Goal: Task Accomplishment & Management: Use online tool/utility

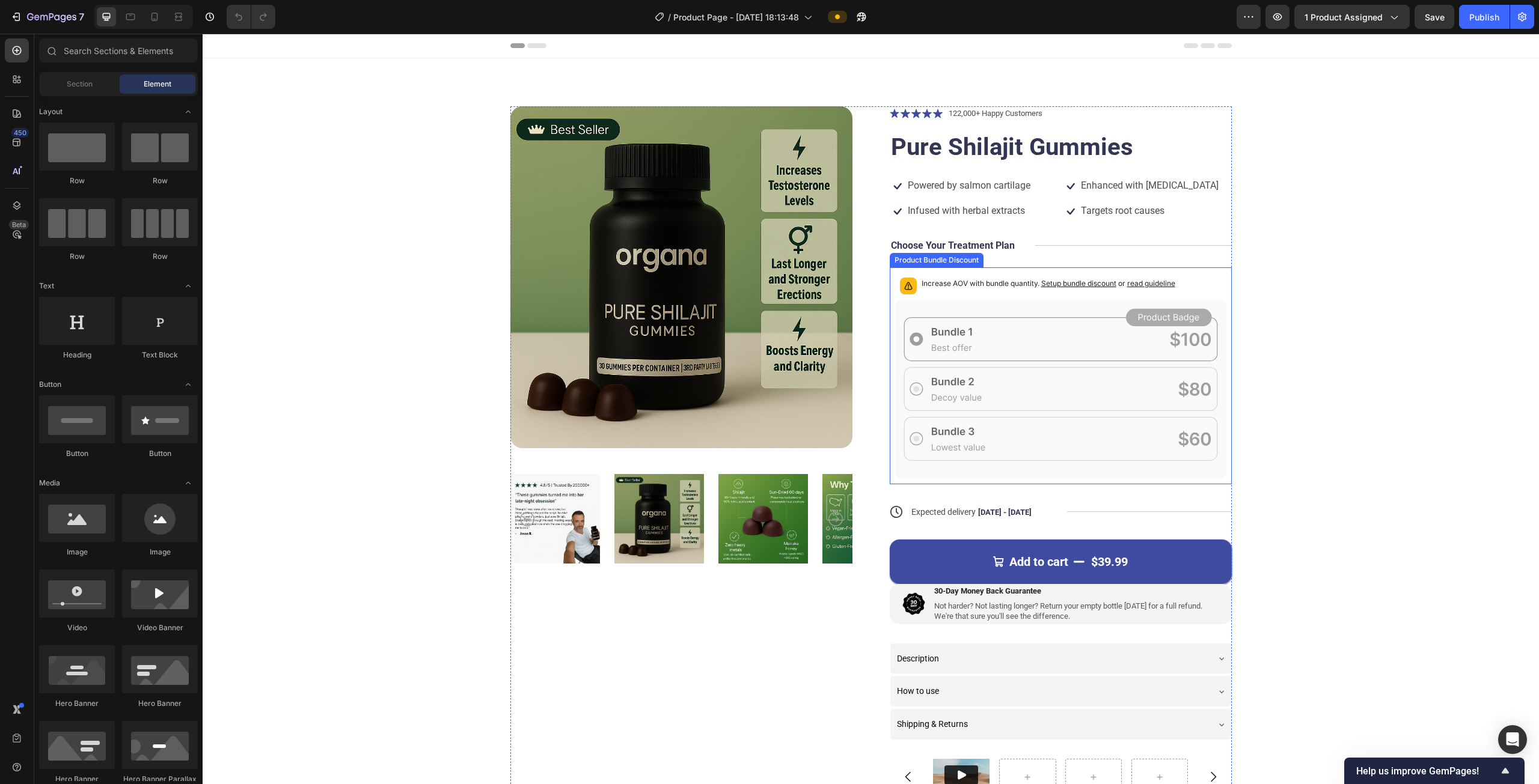
click at [767, 283] on p "Increase AOV with bundle quantity. Setup bundle discount or read guideline" at bounding box center [1048, 284] width 254 height 12
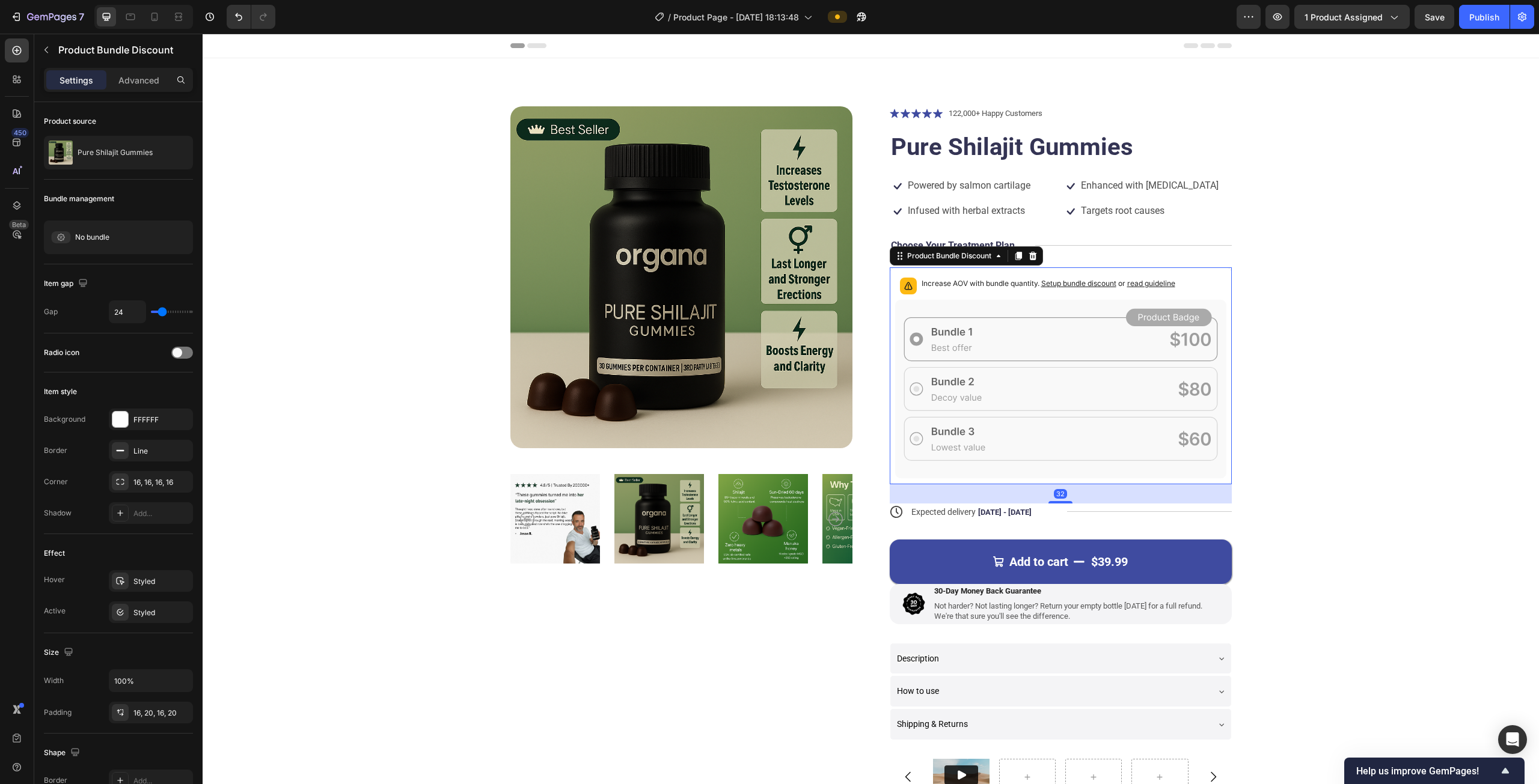
click at [767, 330] on icon at bounding box center [1060, 389] width 331 height 179
click at [102, 241] on span "No bundle" at bounding box center [92, 238] width 35 height 11
click at [163, 238] on span "Create" at bounding box center [171, 238] width 24 height 11
click at [767, 259] on icon at bounding box center [1032, 256] width 8 height 8
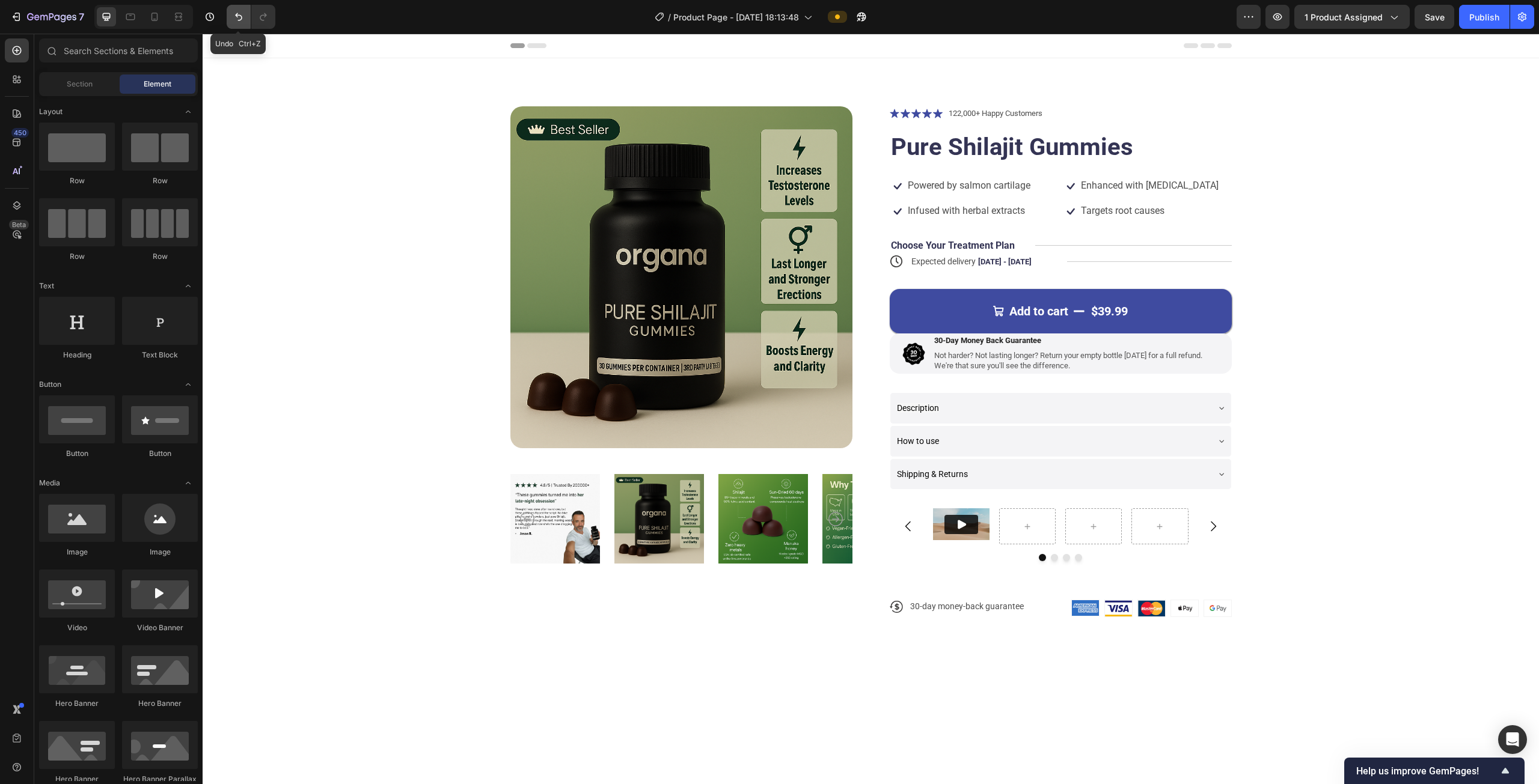
click at [228, 14] on button "Undo/Redo" at bounding box center [238, 16] width 24 height 24
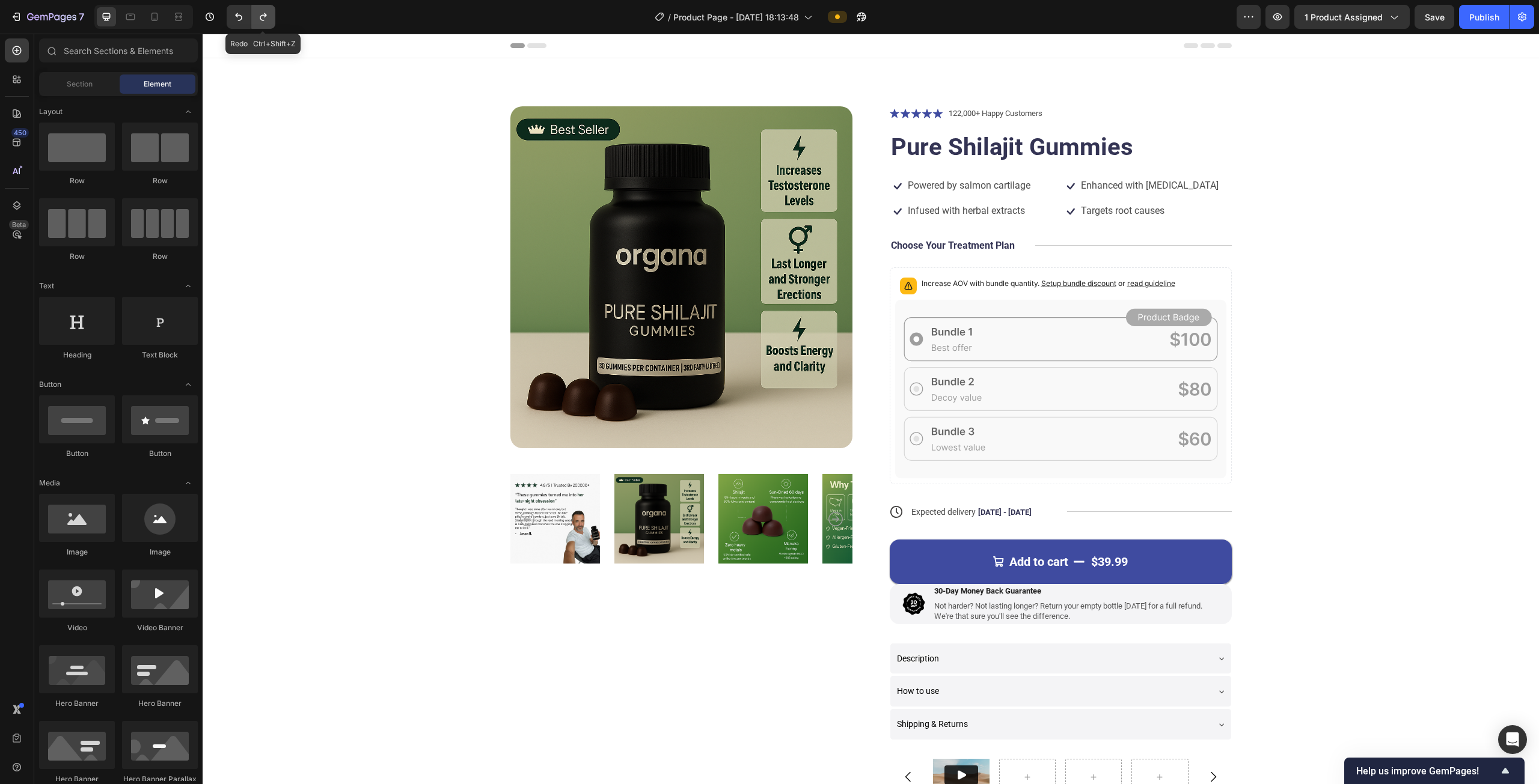
click at [259, 18] on icon "Undo/Redo" at bounding box center [263, 18] width 7 height 8
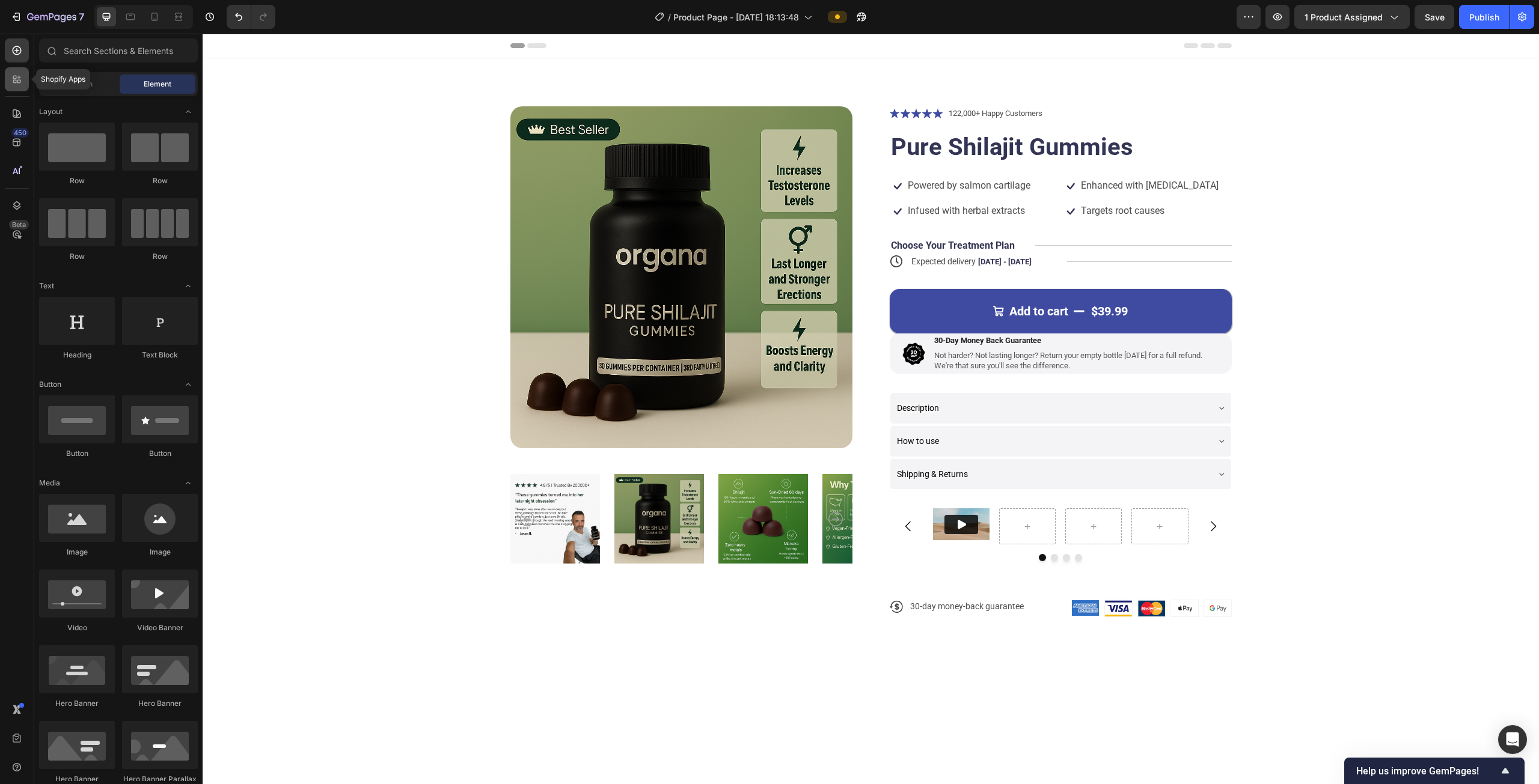
click at [25, 81] on div at bounding box center [16, 79] width 24 height 24
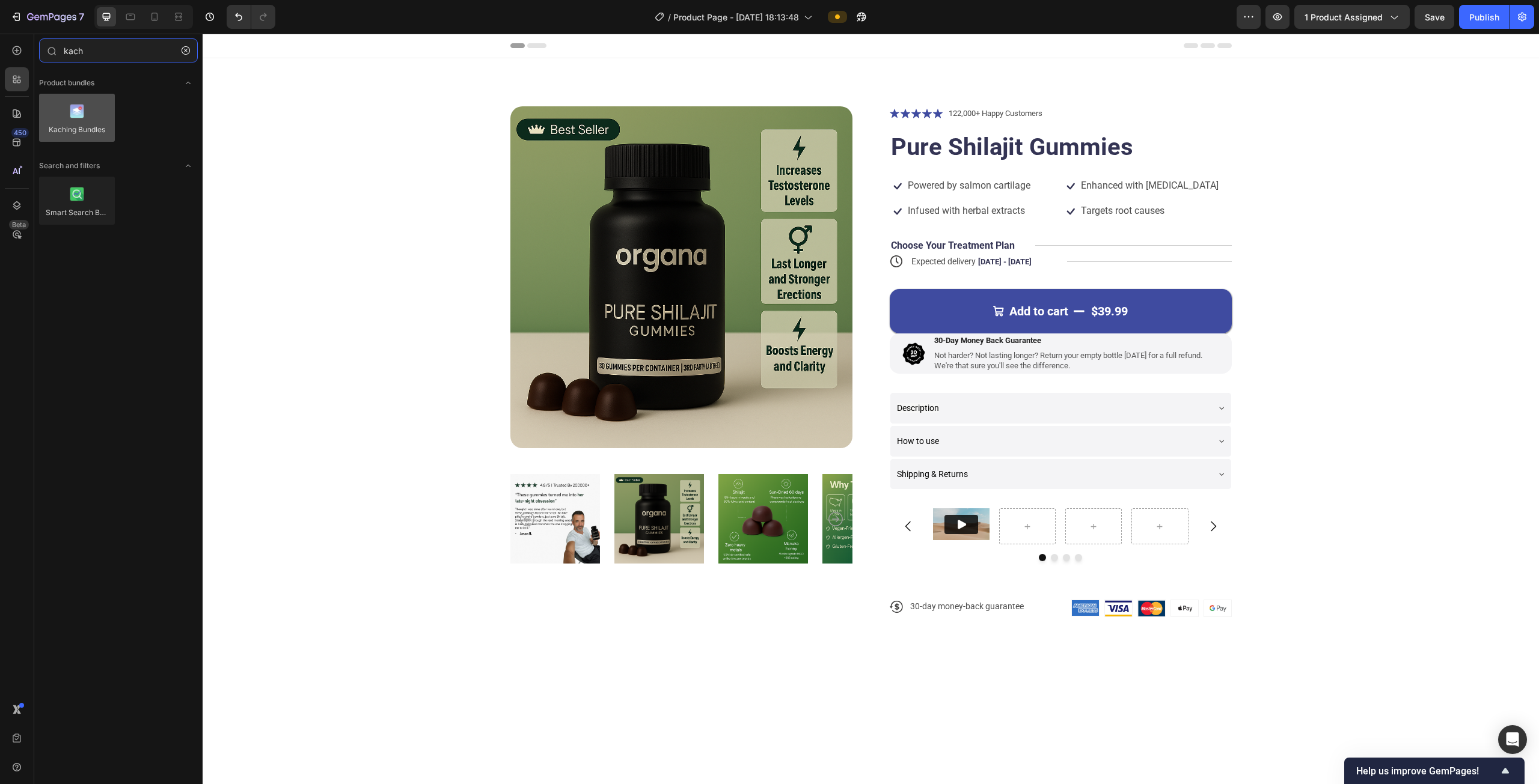
type input "kach"
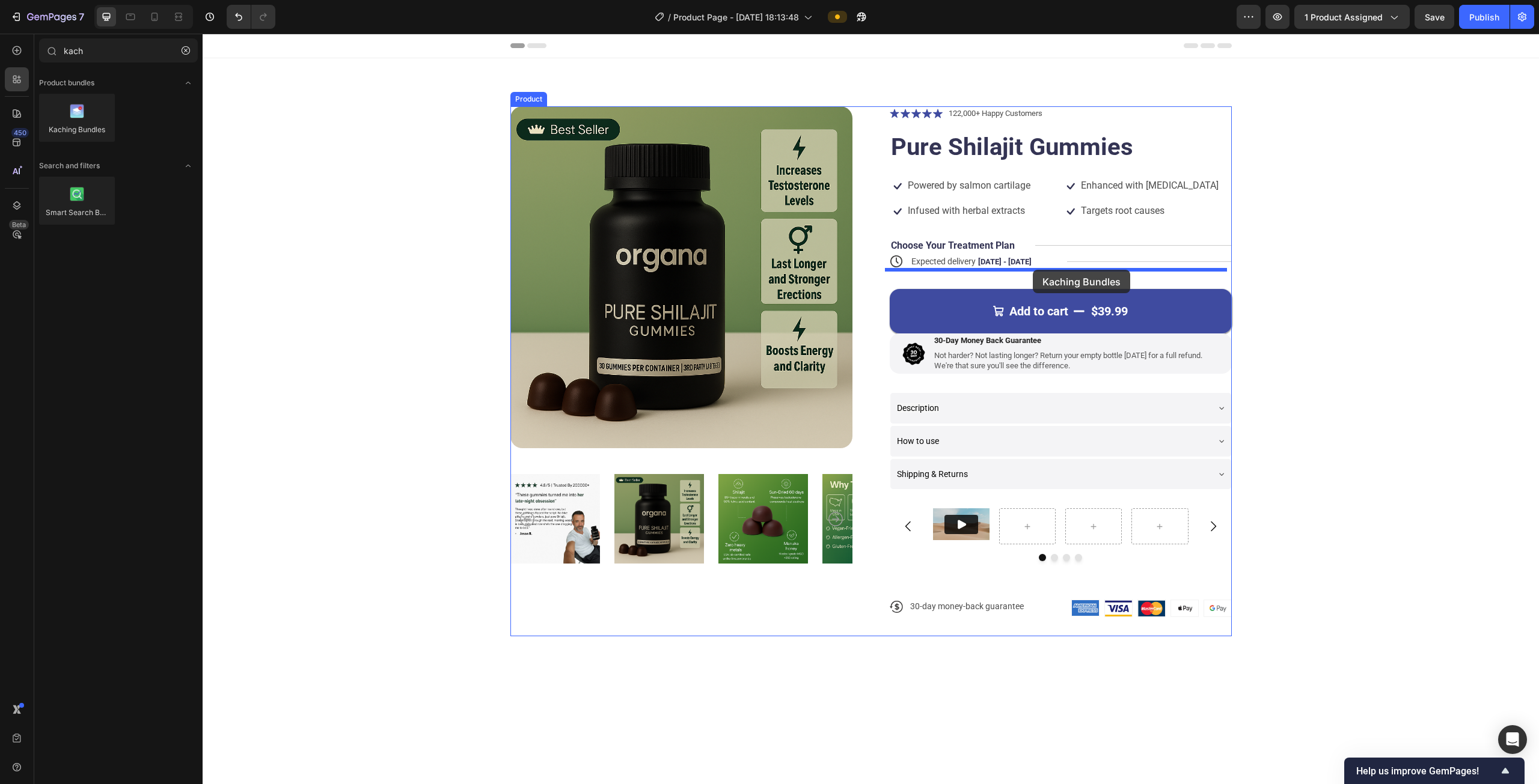
drag, startPoint x: 275, startPoint y: 155, endPoint x: 1033, endPoint y: 269, distance: 766.5
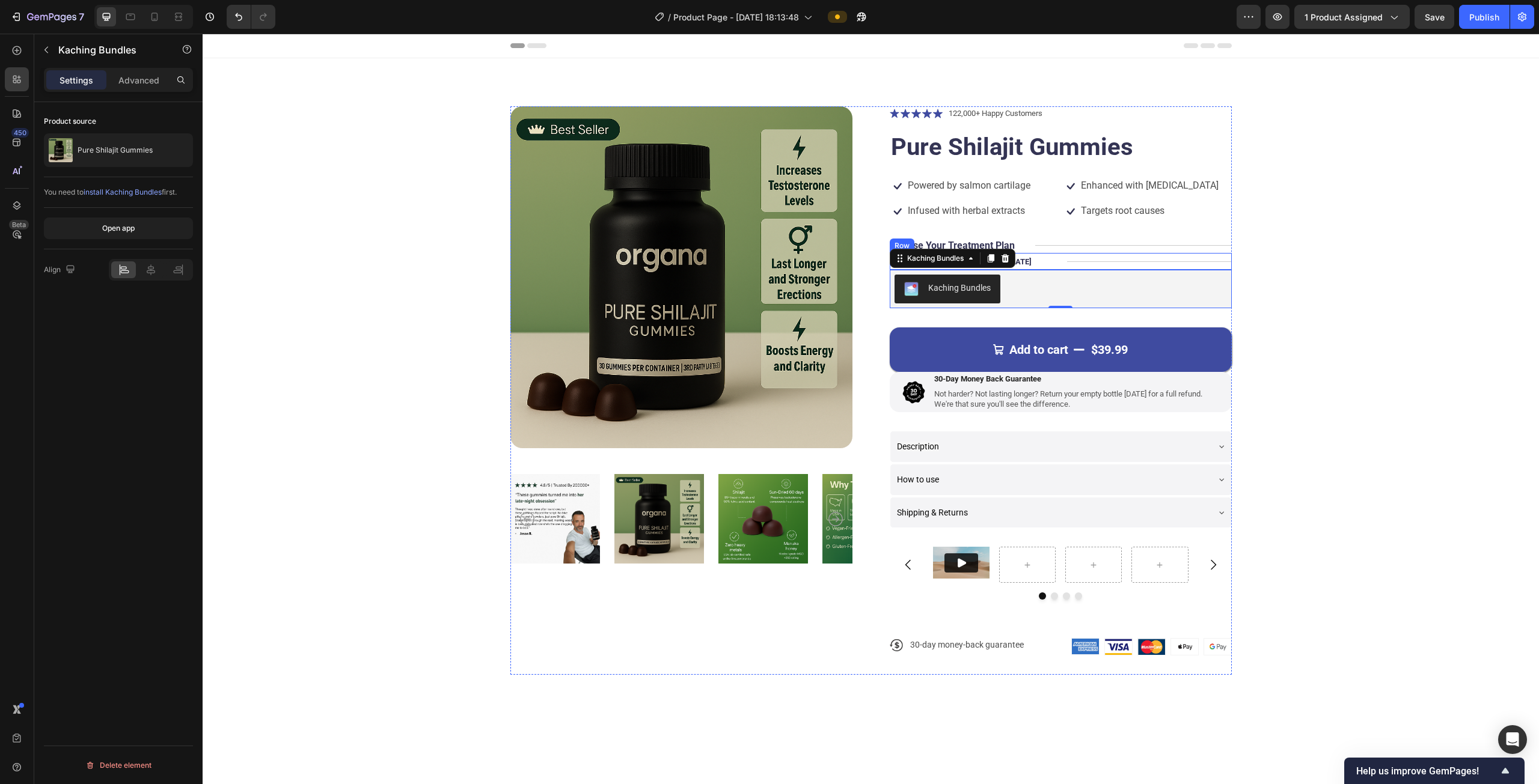
click at [767, 259] on div "Title Line" at bounding box center [1149, 261] width 165 height 17
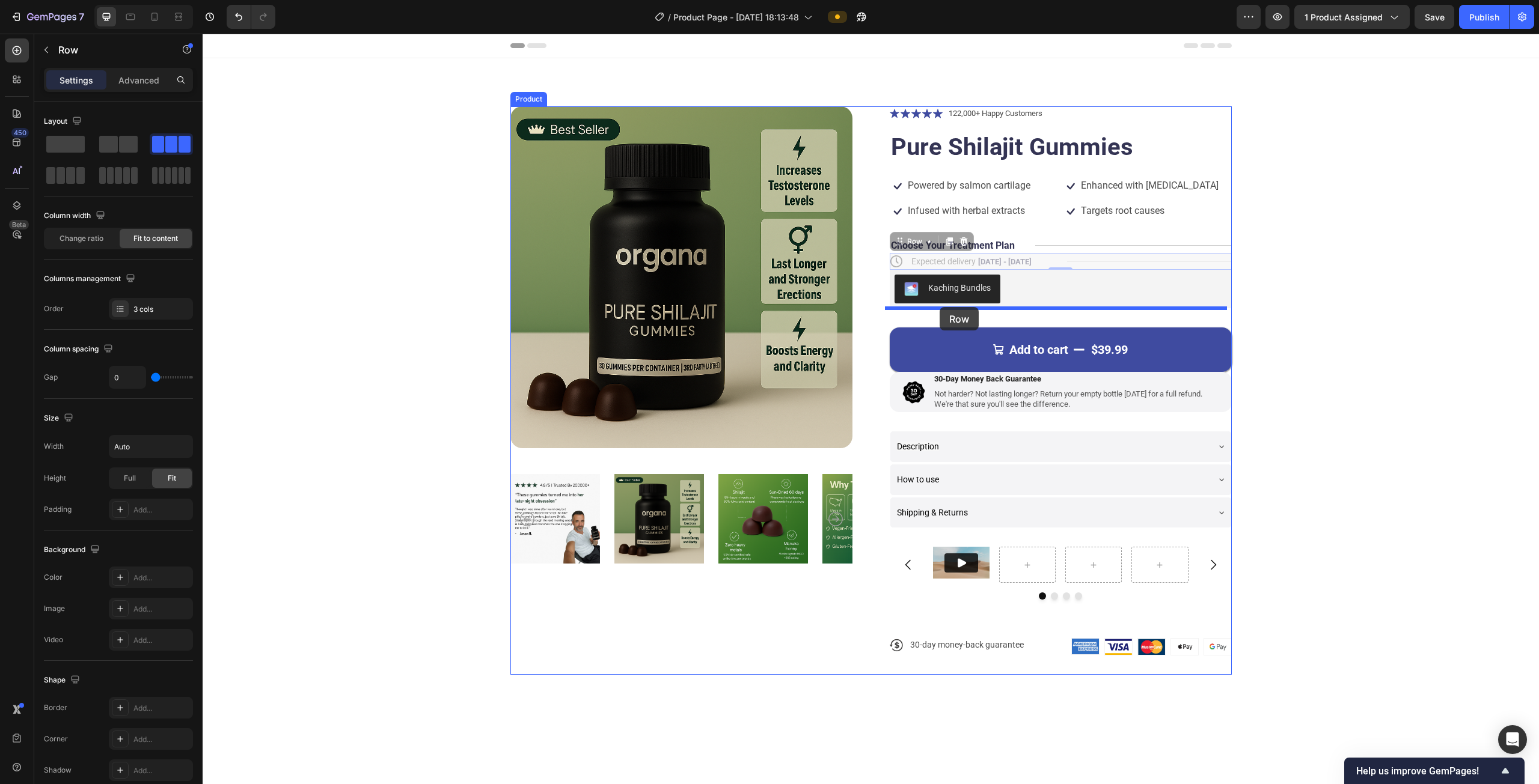
drag, startPoint x: 912, startPoint y: 243, endPoint x: 940, endPoint y: 307, distance: 69.9
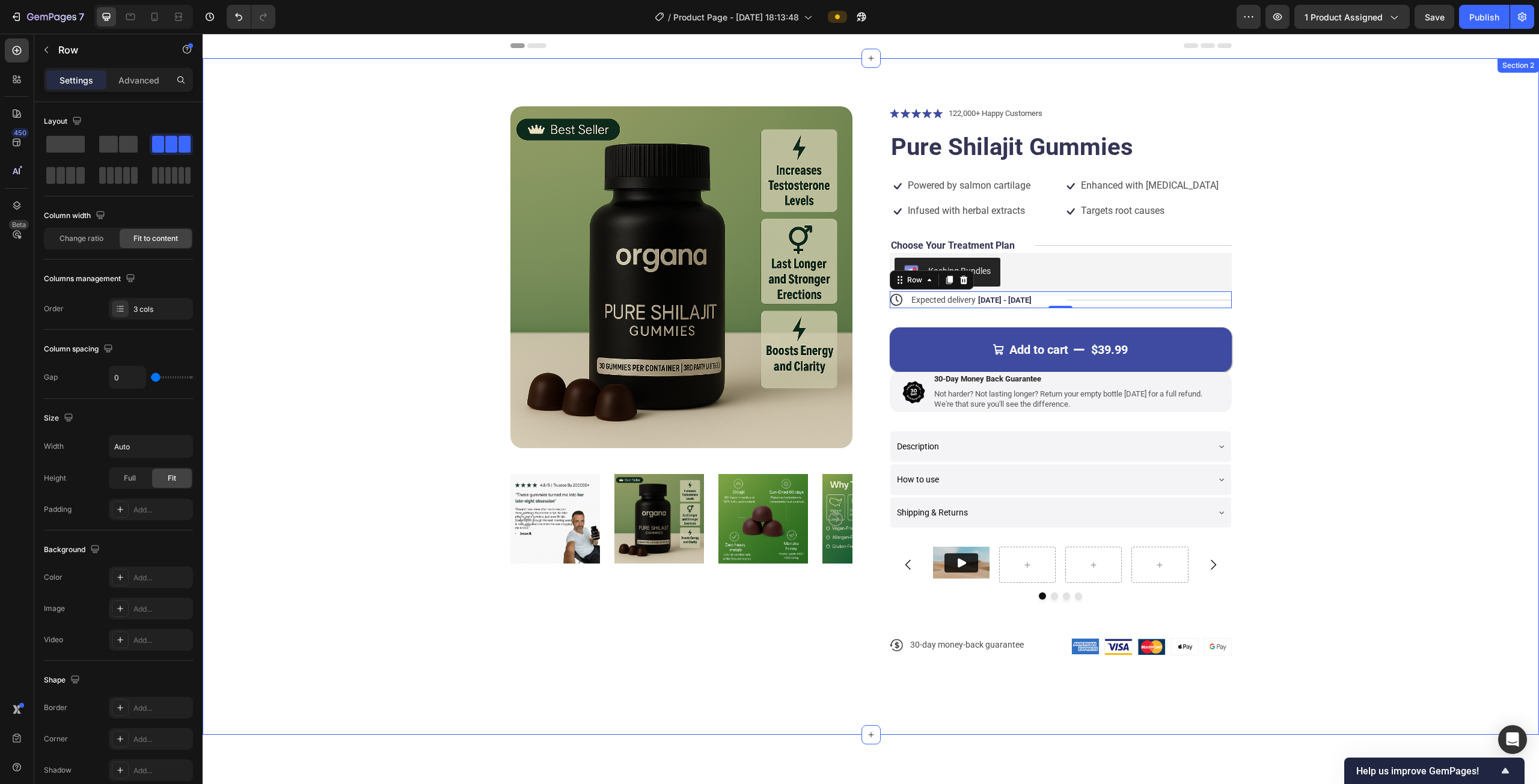
click at [767, 258] on div "Product Images Icon Icon Icon Icon Icon Icon List 122,000+ Happy Customers Text…" at bounding box center [870, 391] width 1240 height 569
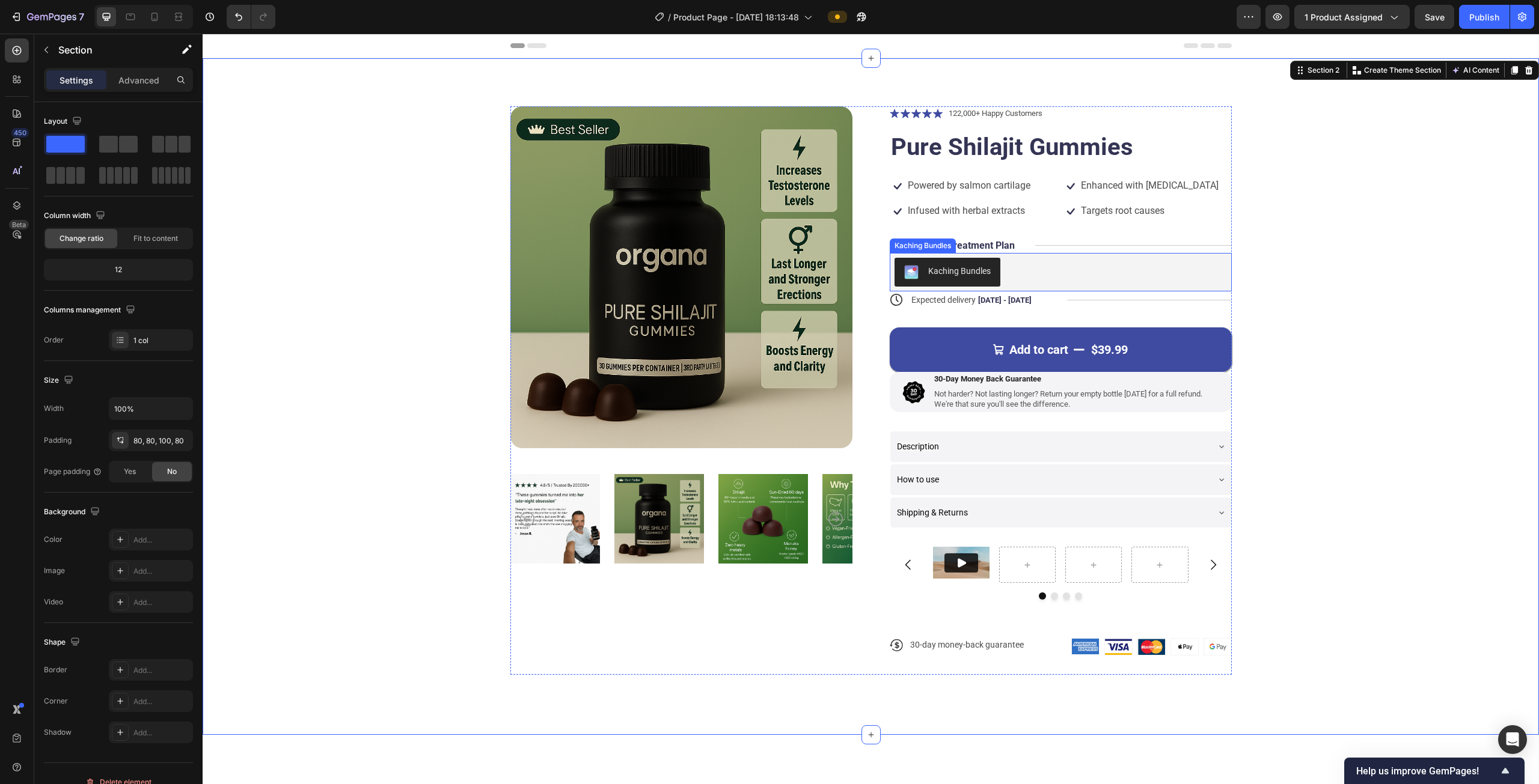
click at [767, 275] on div "Kaching Bundles" at bounding box center [1061, 272] width 333 height 29
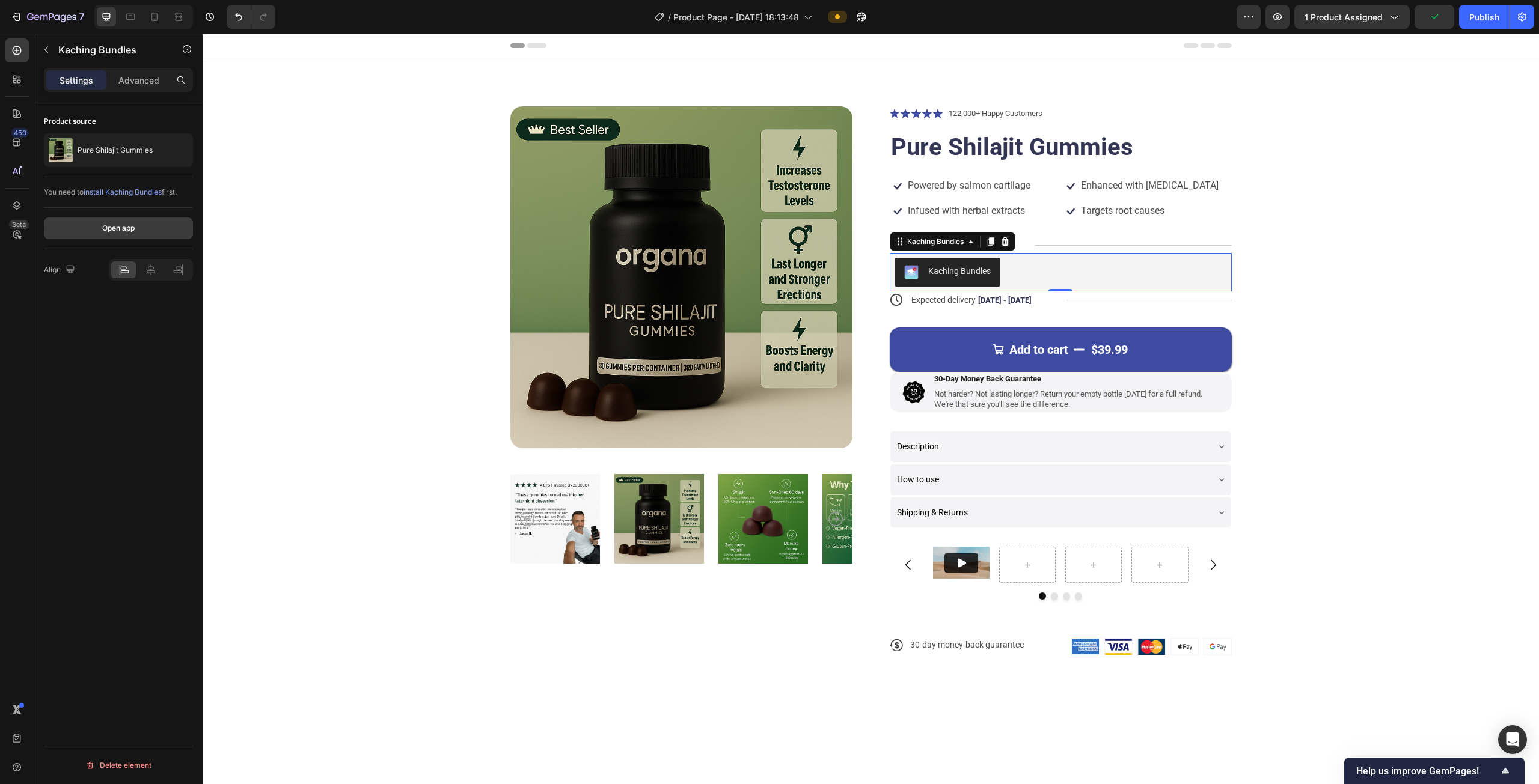
click at [147, 223] on button "Open app" at bounding box center [119, 228] width 149 height 22
click at [55, 50] on button "button" at bounding box center [46, 49] width 19 height 19
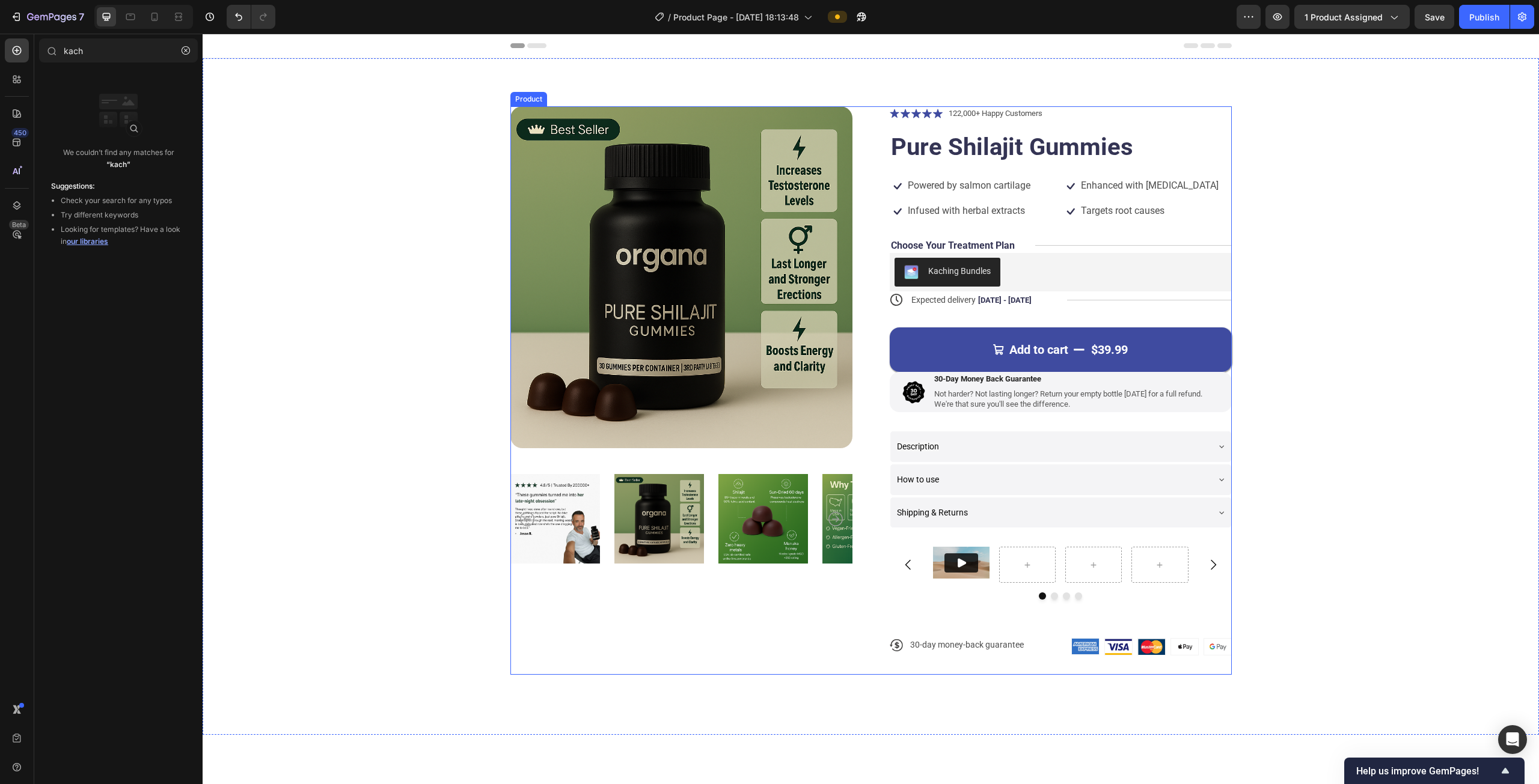
click at [767, 309] on div "Add to cart $39.99 Add to Cart" at bounding box center [1060, 340] width 342 height 64
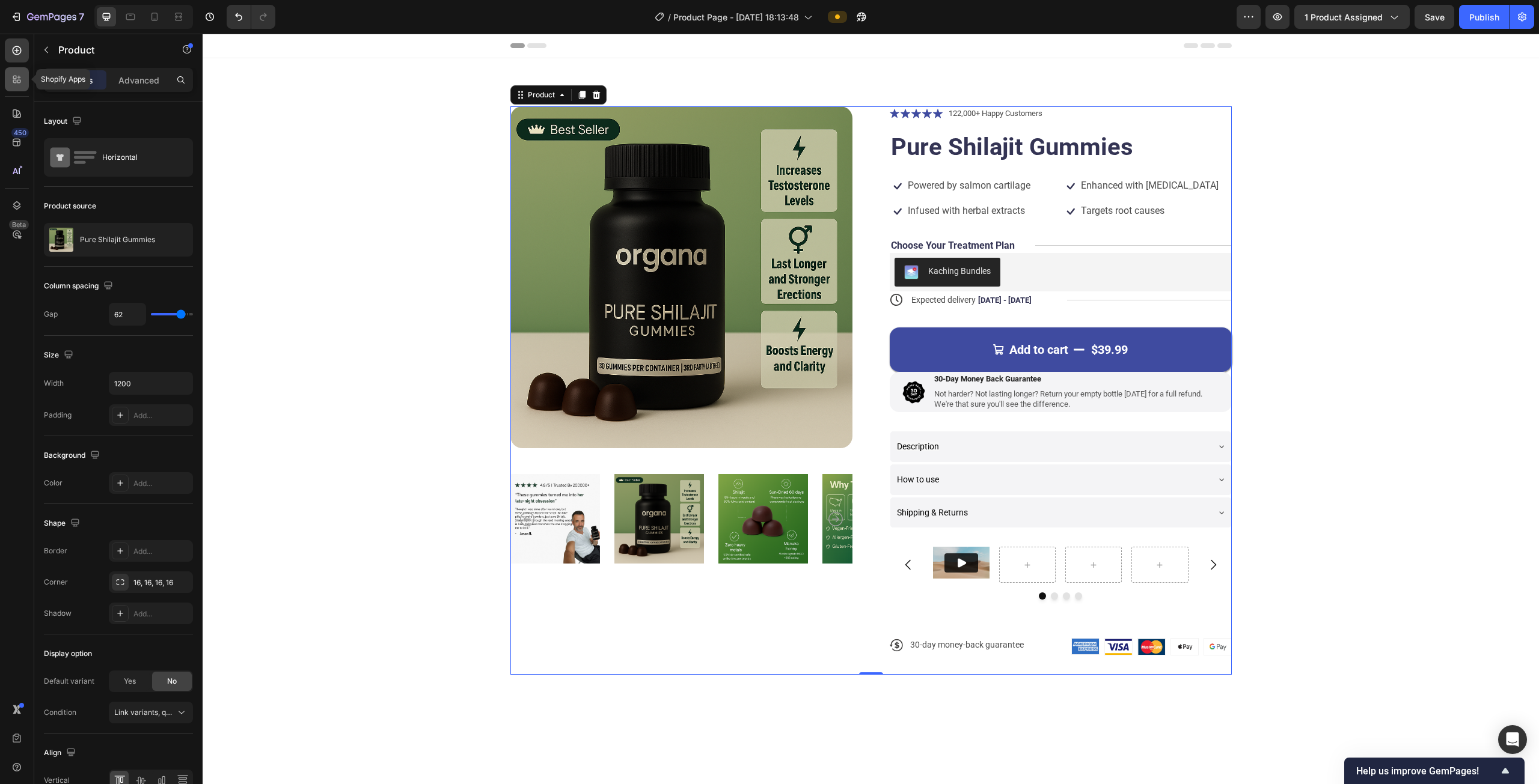
click at [12, 74] on icon at bounding box center [17, 79] width 12 height 12
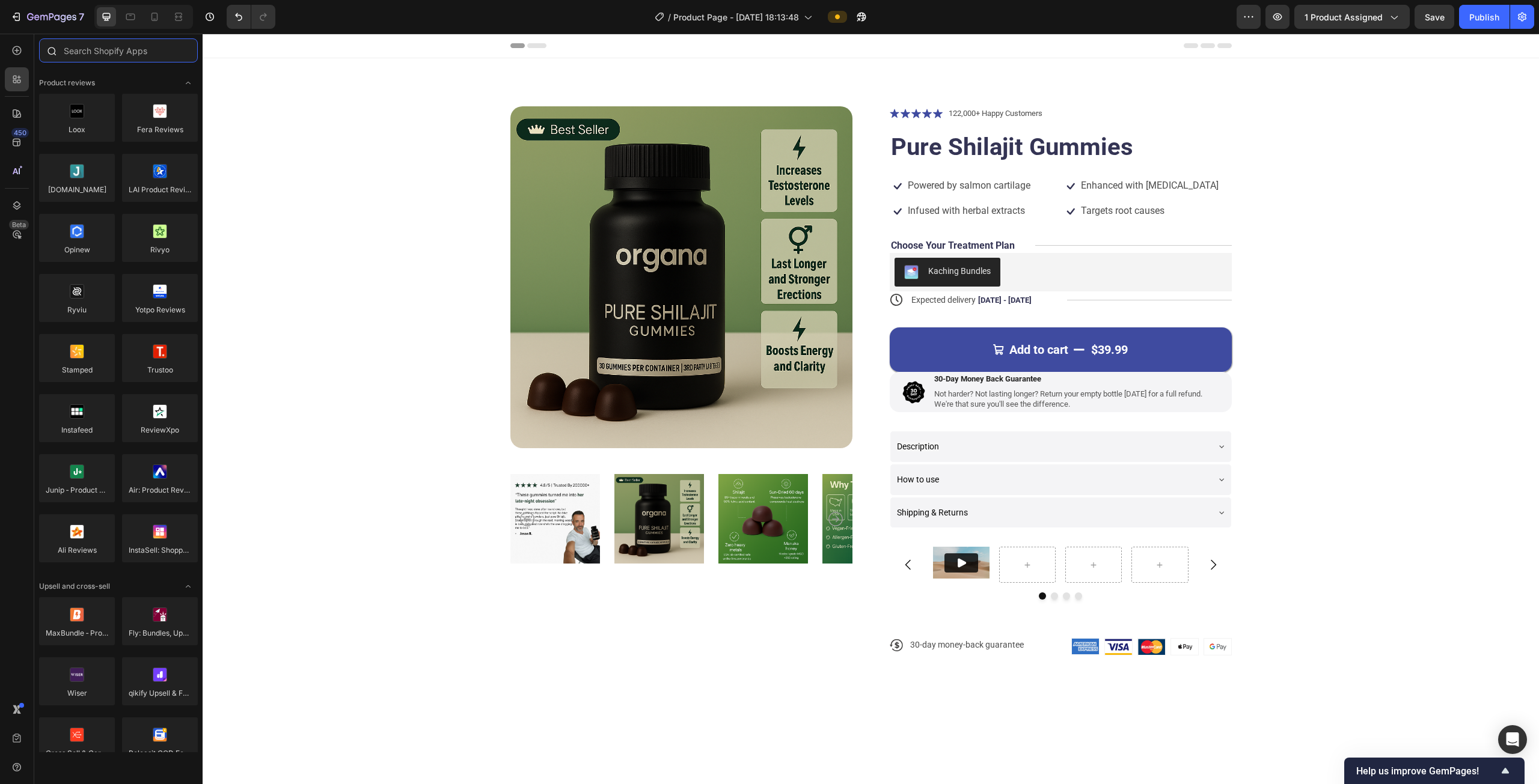
click at [110, 43] on input "text" at bounding box center [119, 50] width 159 height 24
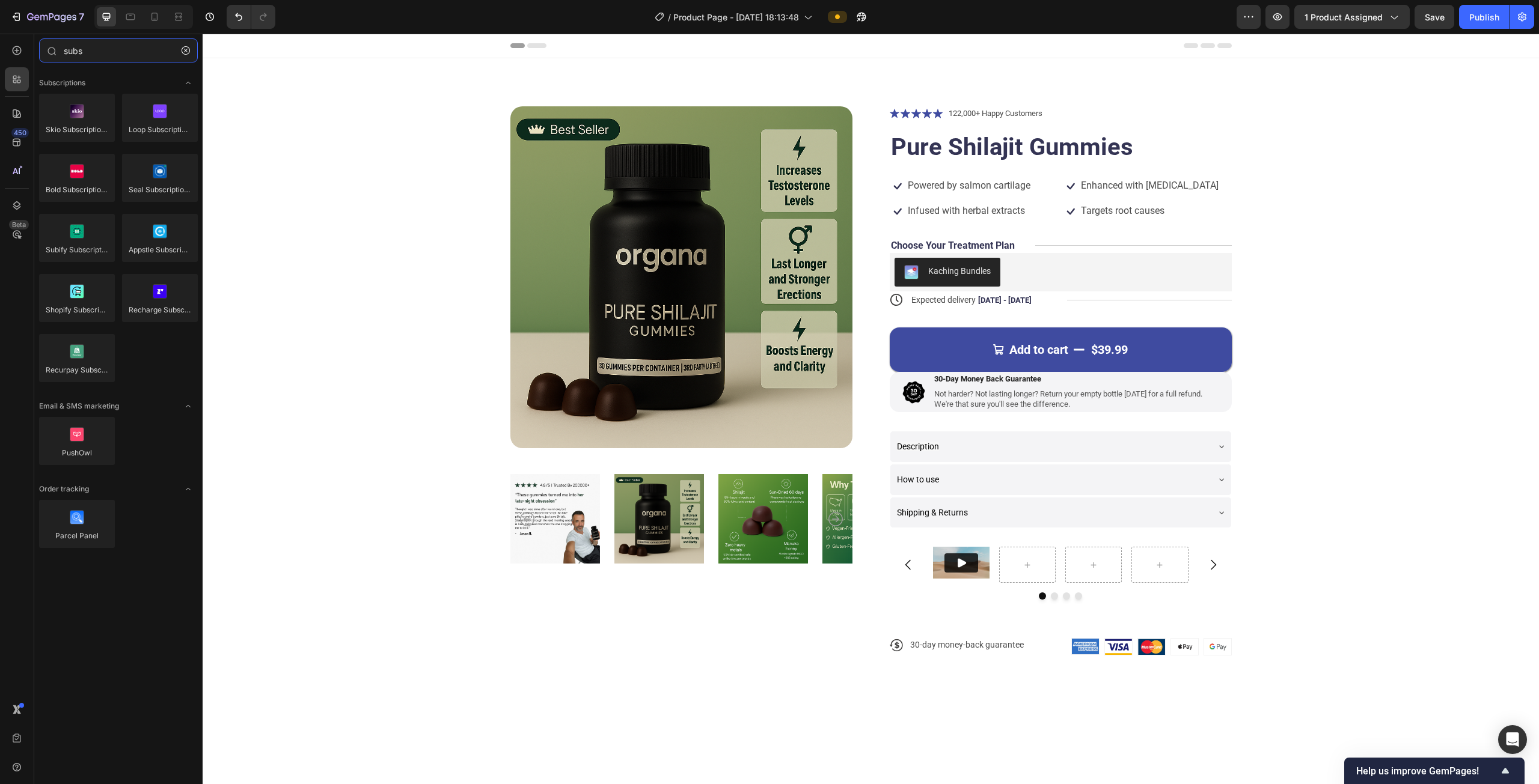
type input "subs"
click at [767, 22] on div "Publish" at bounding box center [1484, 17] width 30 height 13
click at [767, 276] on div "Kaching Bundles" at bounding box center [959, 271] width 62 height 13
